Goal: Information Seeking & Learning: Learn about a topic

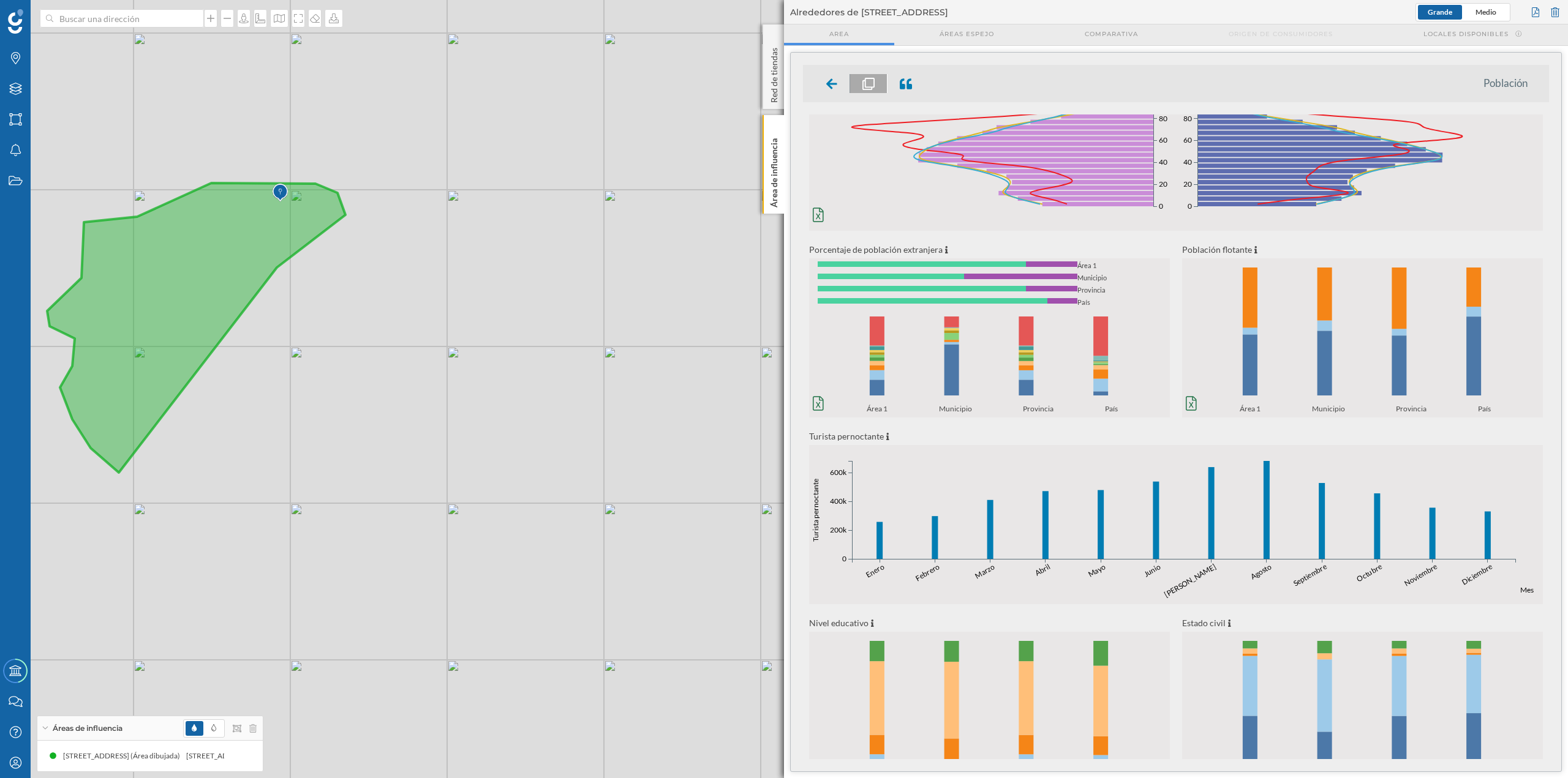
scroll to position [92, 0]
click at [784, 82] on icon at bounding box center [831, 84] width 11 height 13
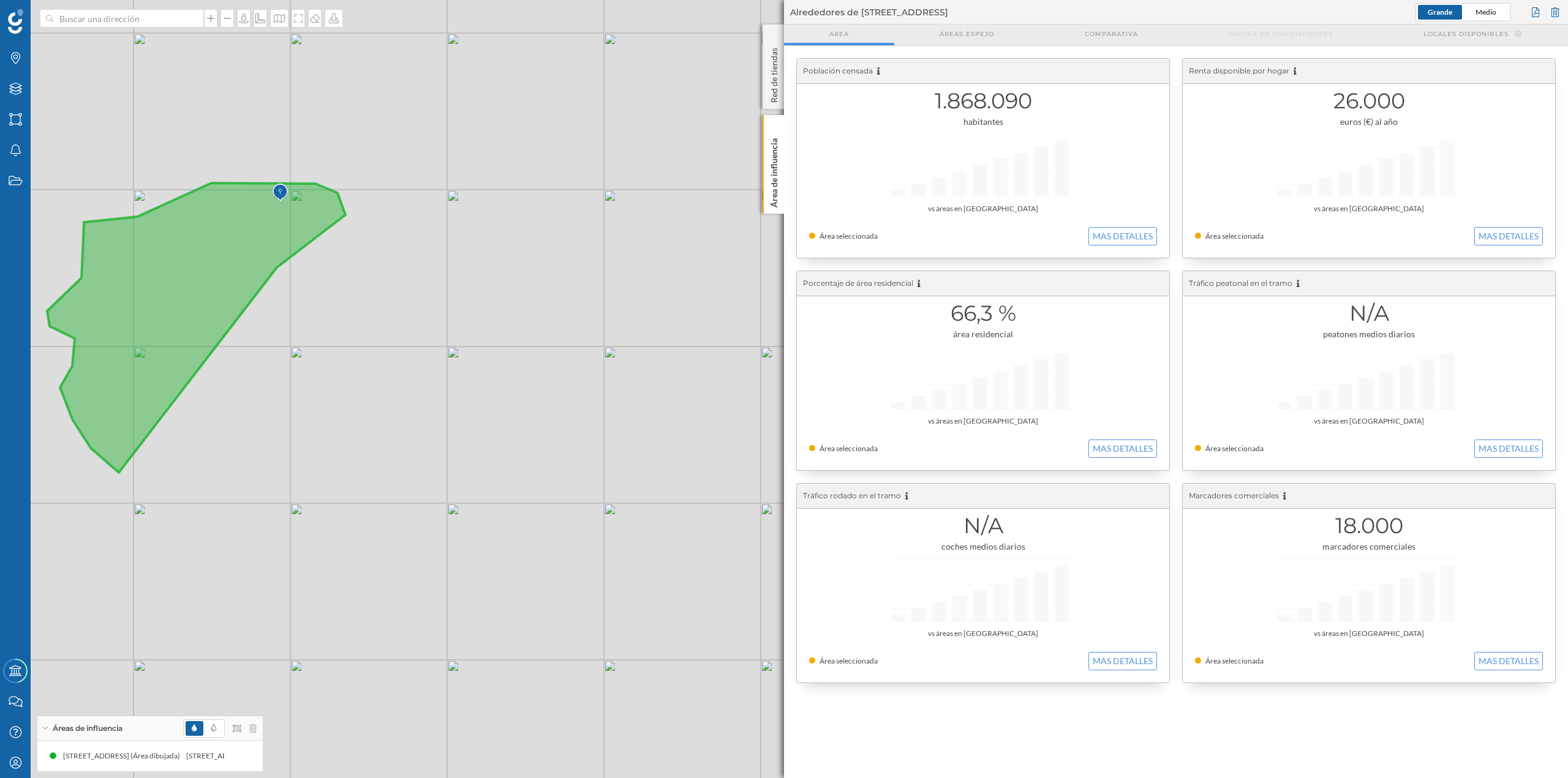
click at [784, 186] on div "26.000 euros (€) al año vs áreas en [GEOGRAPHIC_DATA] Área seleccionada MAS DET…" at bounding box center [1369, 158] width 373 height 199
click at [784, 236] on button "MAS DETALLES" at bounding box center [1509, 236] width 69 height 18
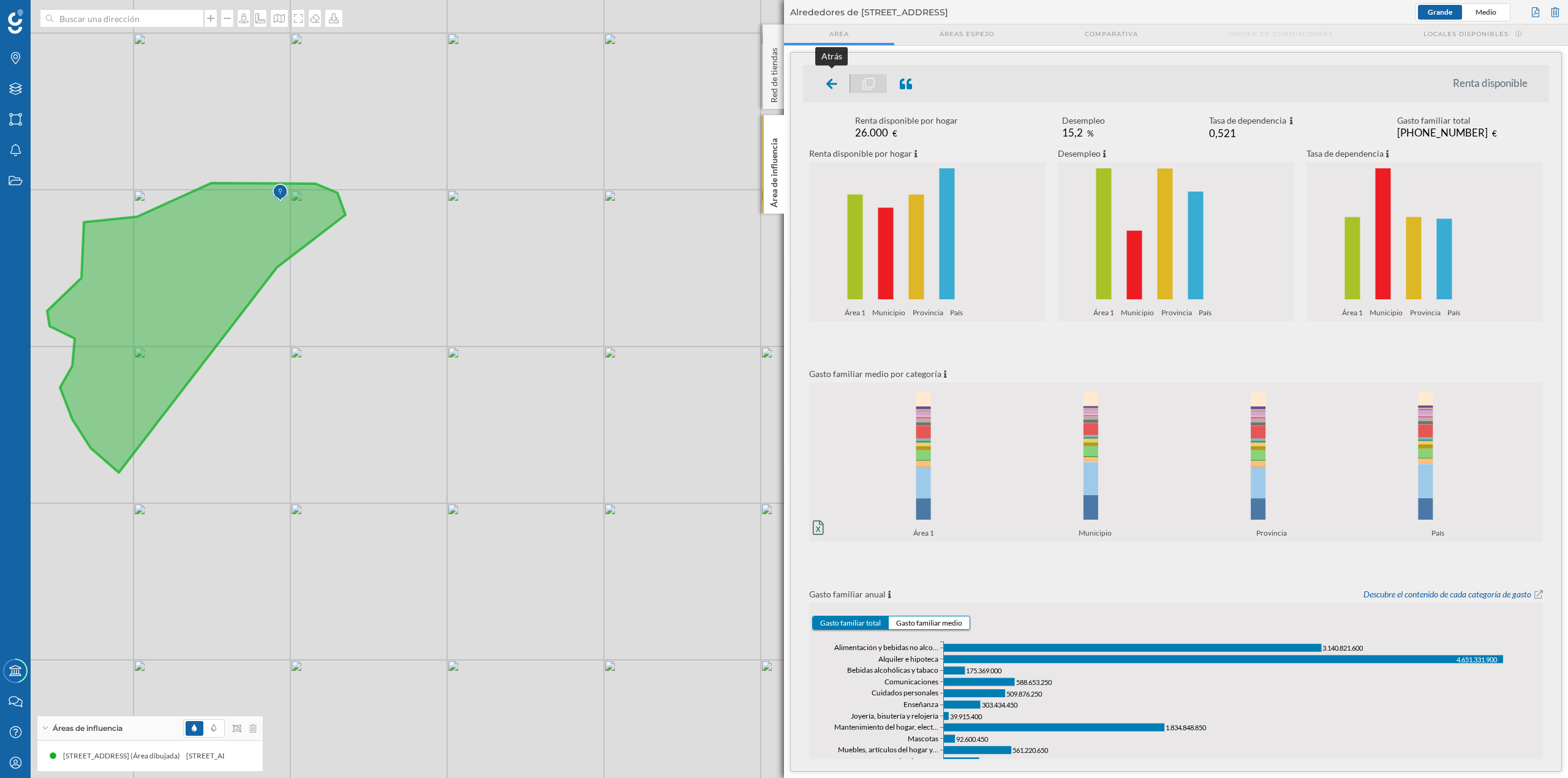
click at [784, 83] on icon at bounding box center [831, 84] width 11 height 11
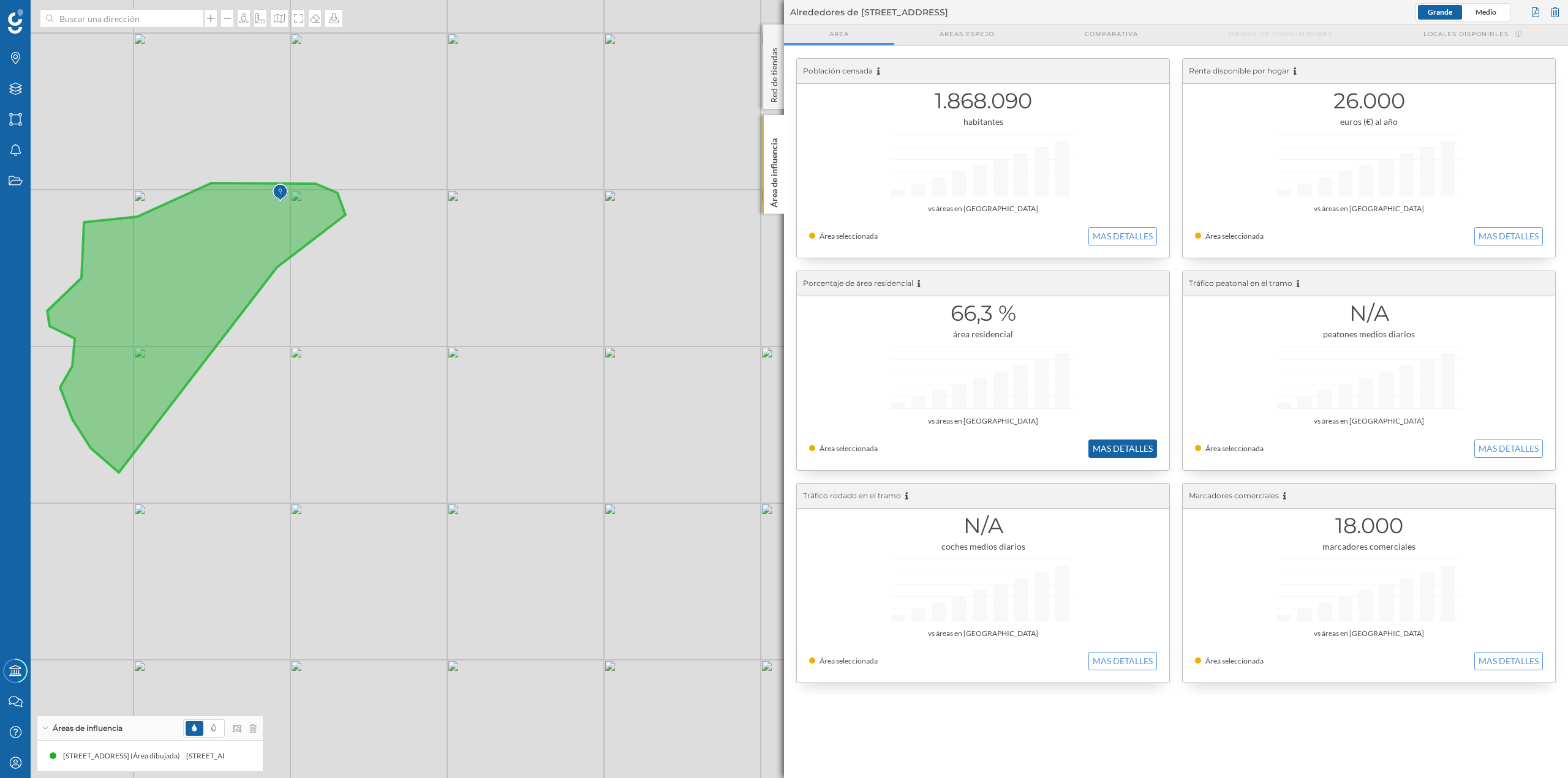
click at [784, 337] on button "MAS DETALLES" at bounding box center [1123, 449] width 69 height 18
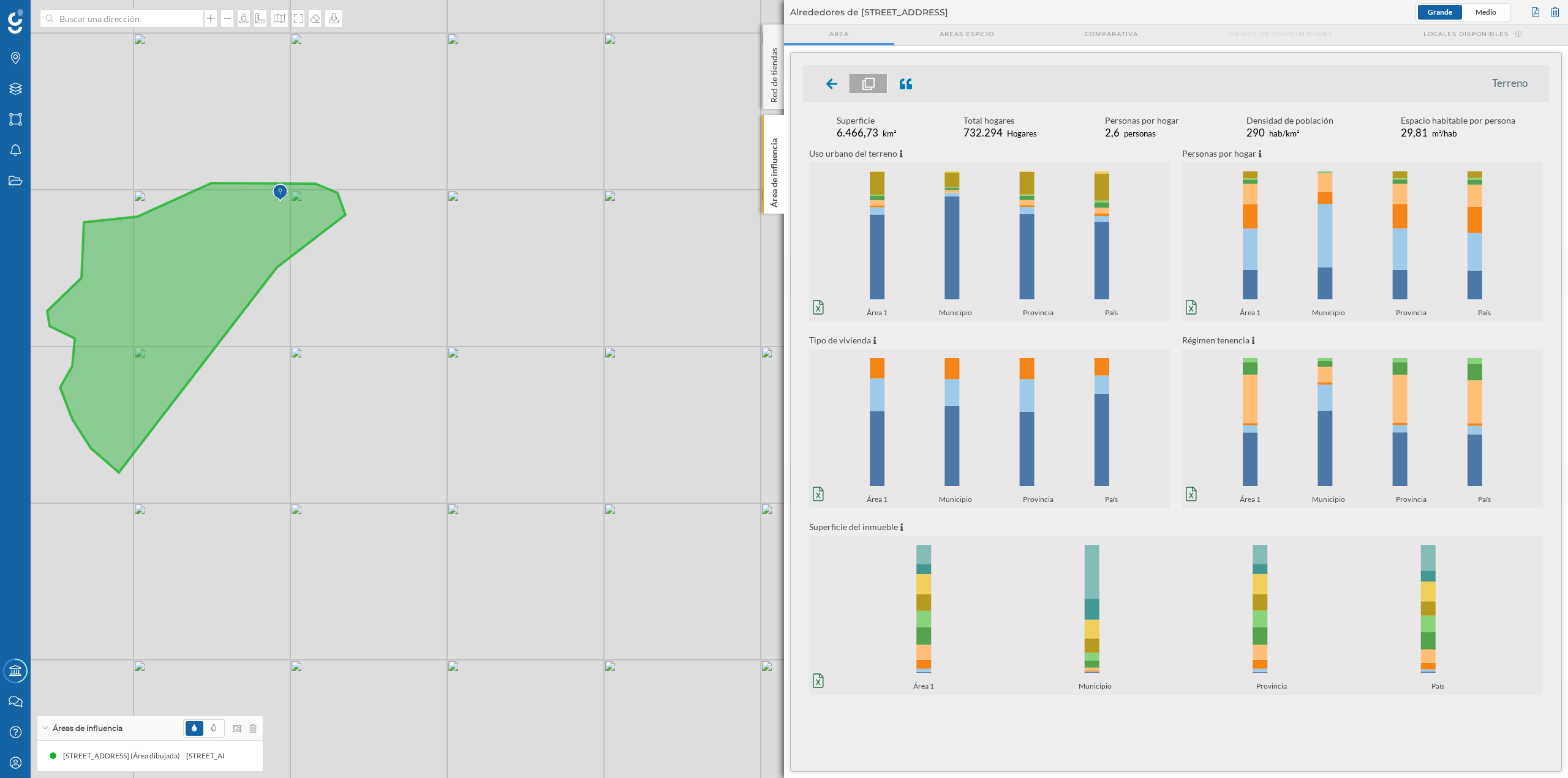
click at [784, 133] on span "732.294" at bounding box center [983, 132] width 39 height 13
click at [784, 78] on icon at bounding box center [831, 84] width 11 height 13
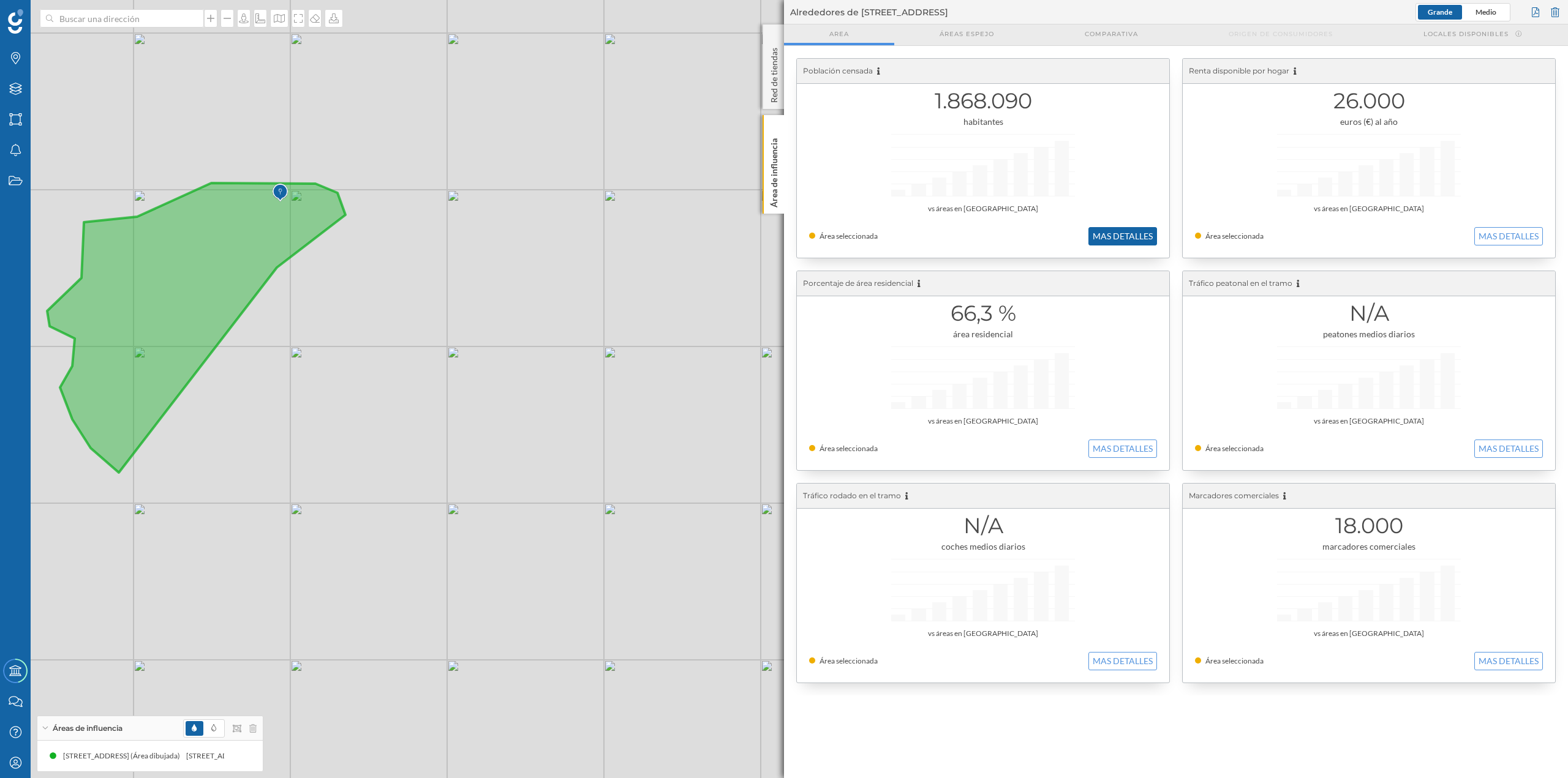
click at [784, 245] on button "MAS DETALLES" at bounding box center [1123, 236] width 69 height 18
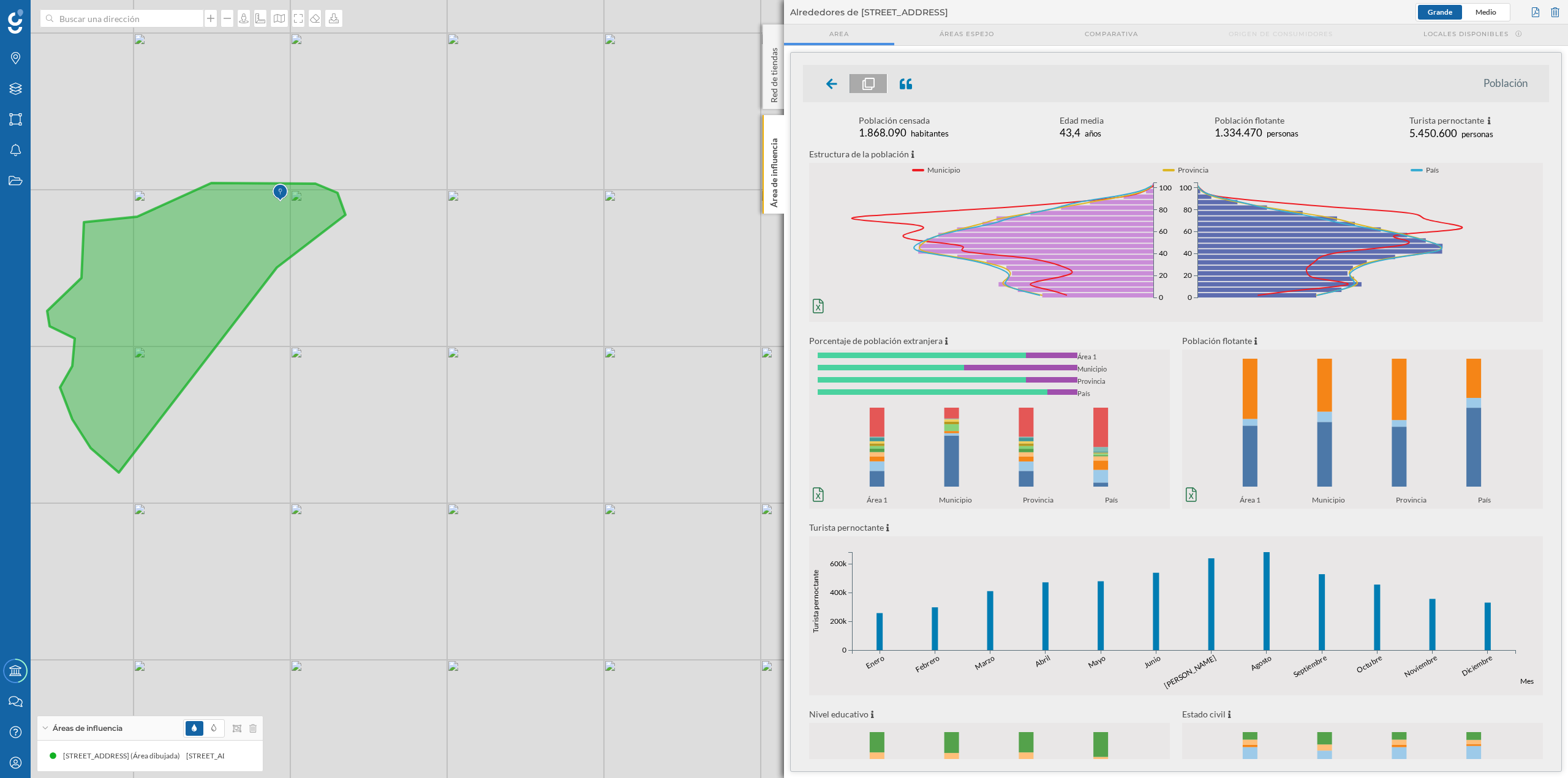
click at [784, 73] on ul "Población" at bounding box center [1176, 83] width 746 height 38
click at [784, 79] on icon at bounding box center [831, 84] width 11 height 13
